Goal: Navigation & Orientation: Go to known website

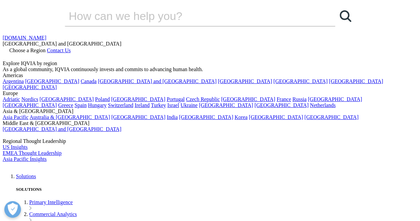
click at [27, 167] on img at bounding box center [29, 167] width 53 height 0
